Goal: Check status: Check status

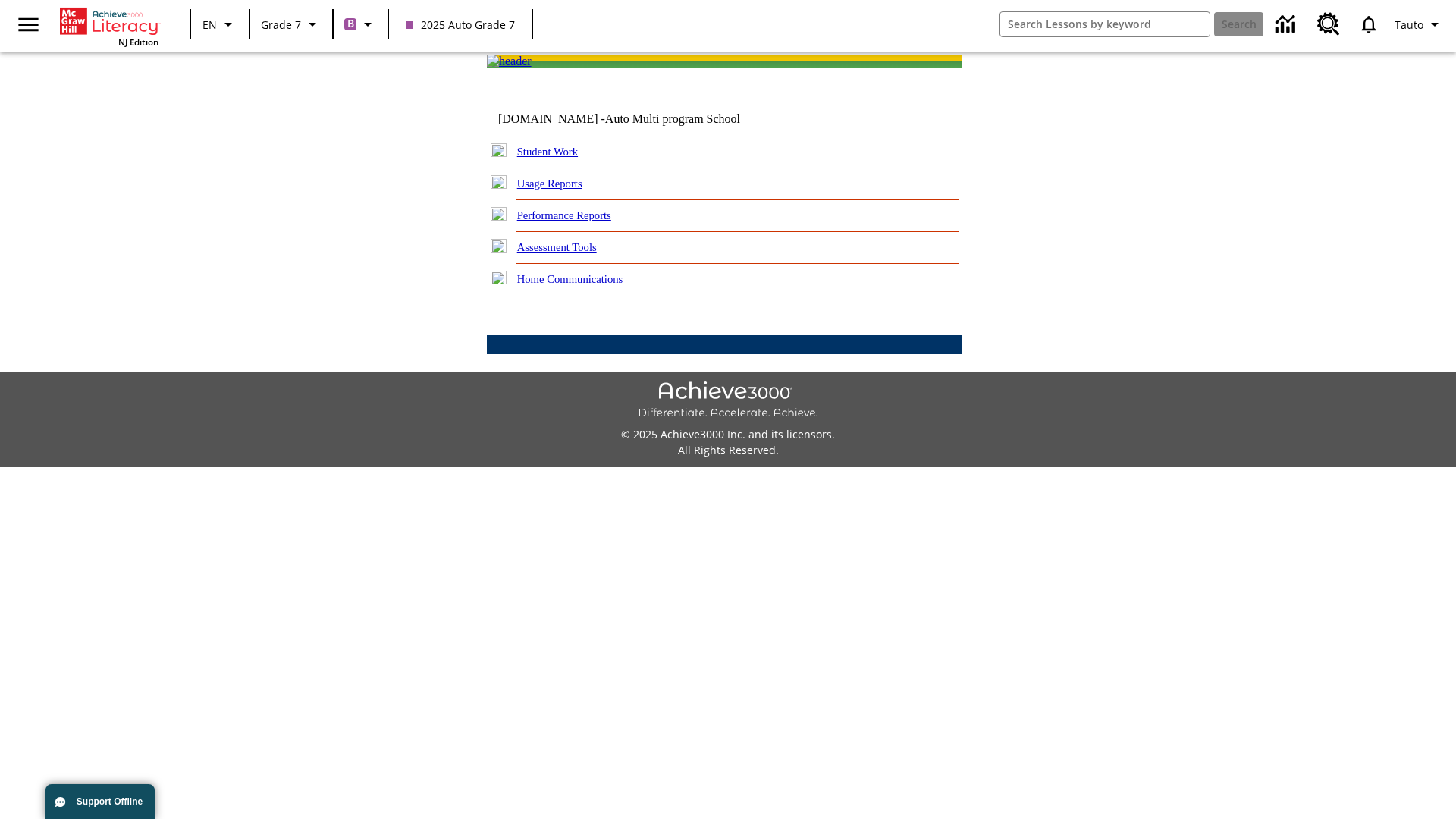
click at [557, 158] on link "Student Work" at bounding box center [547, 151] width 60 height 12
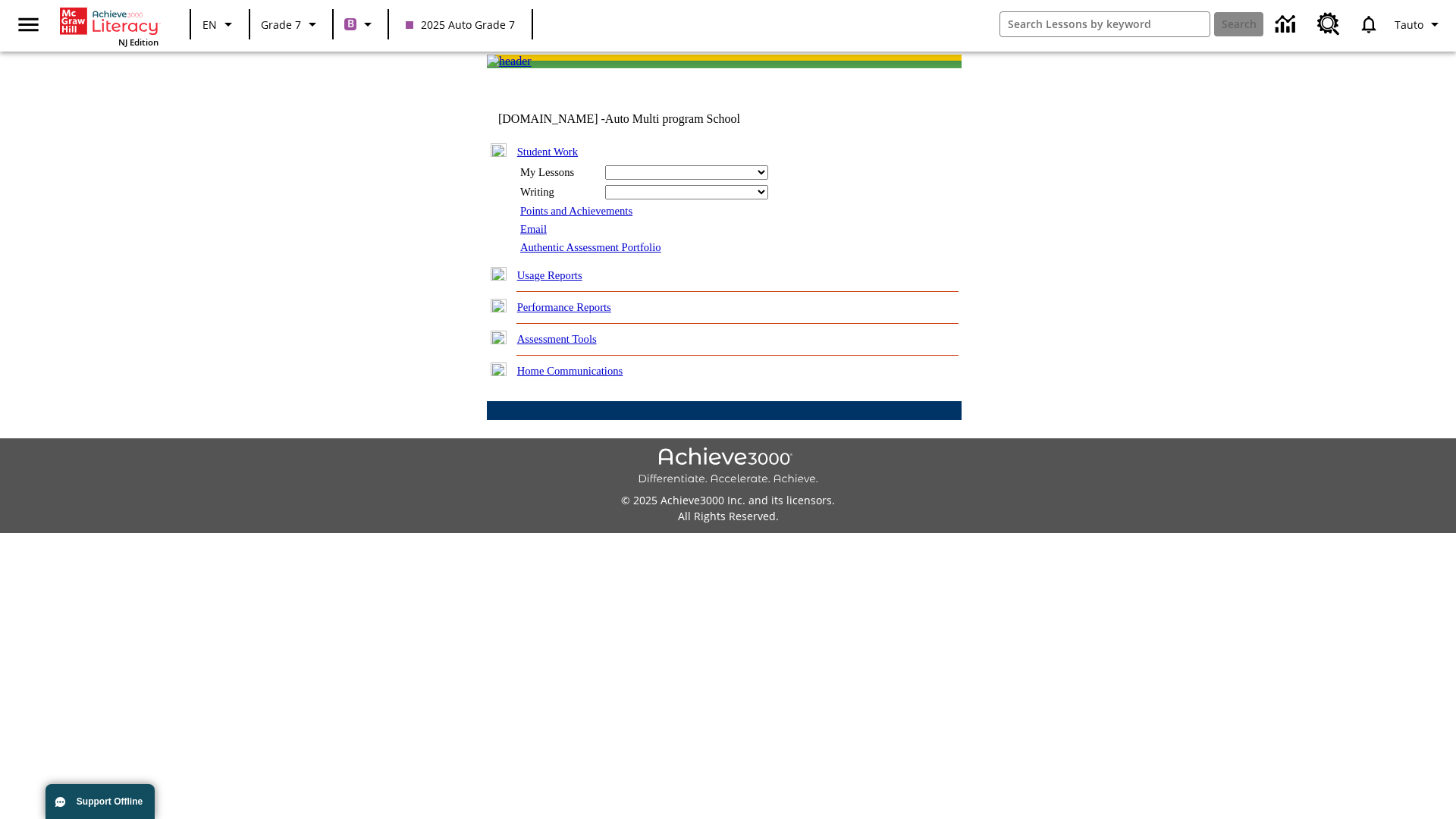
select select "/options/reports/?report_id=24&atype=1&section=2"
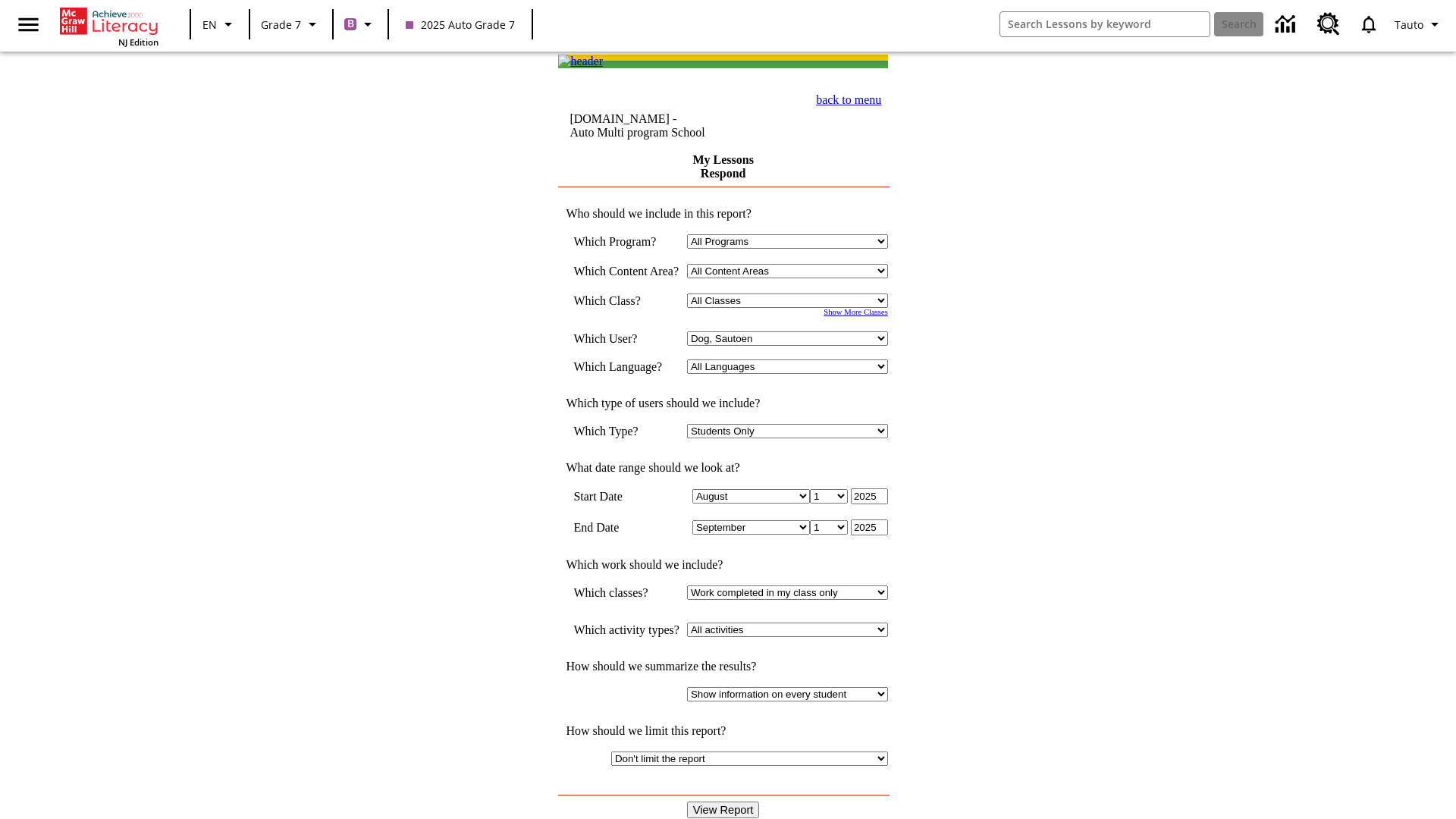
select select "21437138"
select select "4"
type input "2024"
click at [725, 801] on input "View Report" at bounding box center [723, 810] width 73 height 17
